Goal: Information Seeking & Learning: Find specific fact

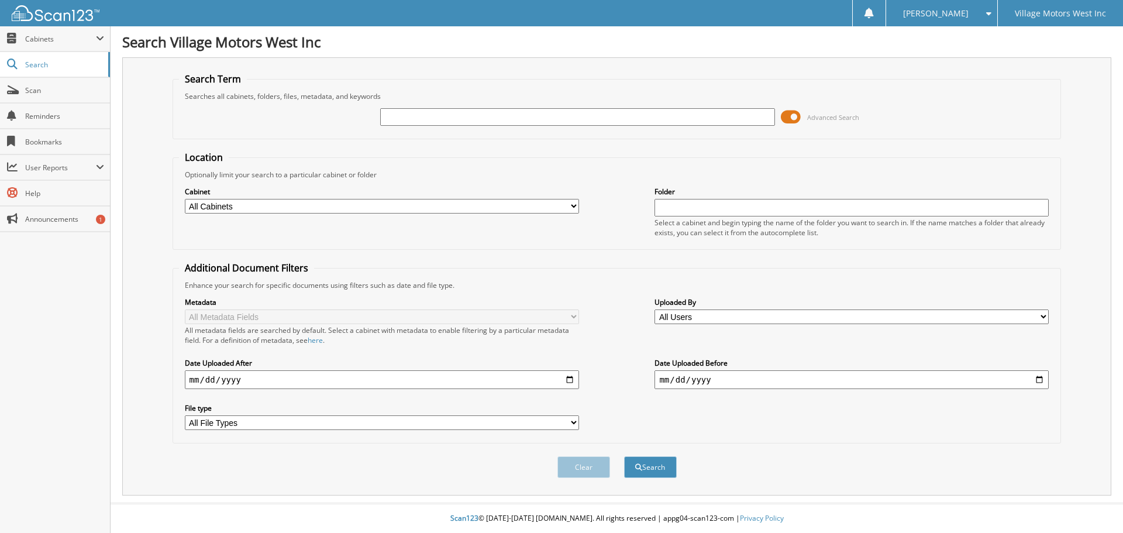
click at [391, 115] on input "text" at bounding box center [577, 117] width 394 height 18
type input "113924"
click at [649, 467] on button "Search" at bounding box center [650, 467] width 53 height 22
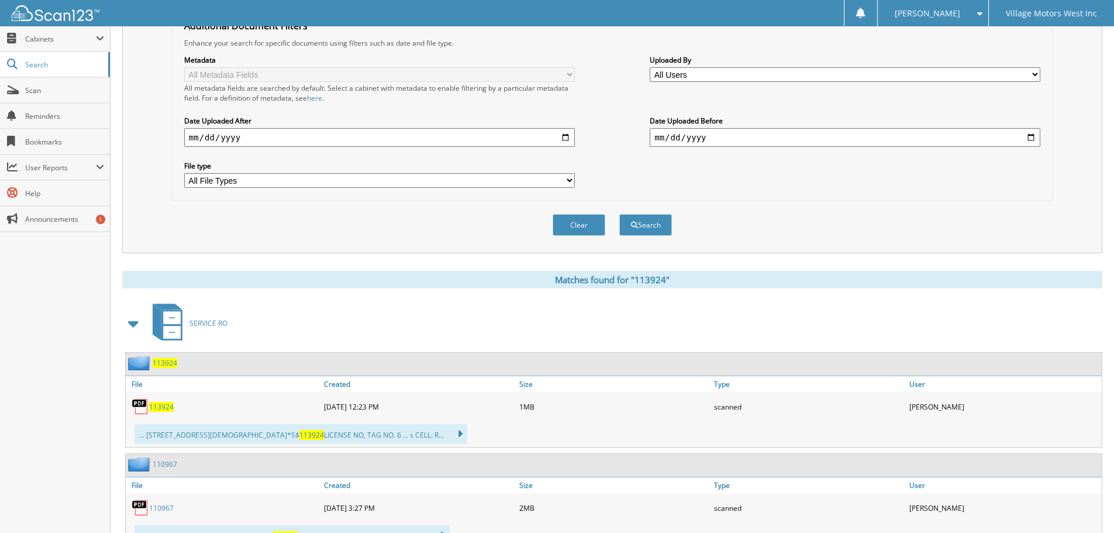
scroll to position [351, 0]
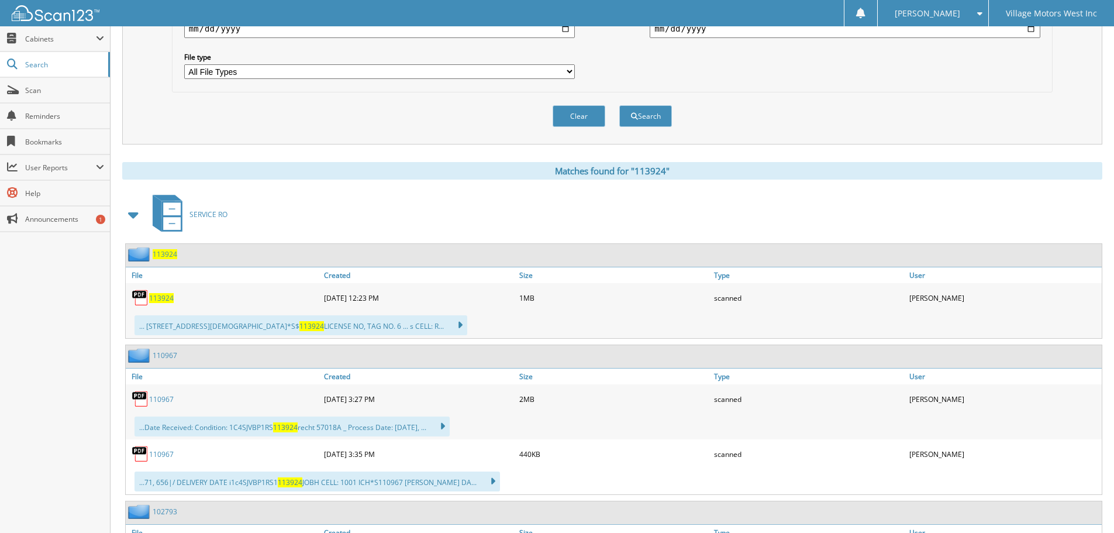
click at [160, 296] on span "113924" at bounding box center [161, 298] width 25 height 10
click at [161, 296] on span "113924" at bounding box center [161, 298] width 25 height 10
